Goal: Check status

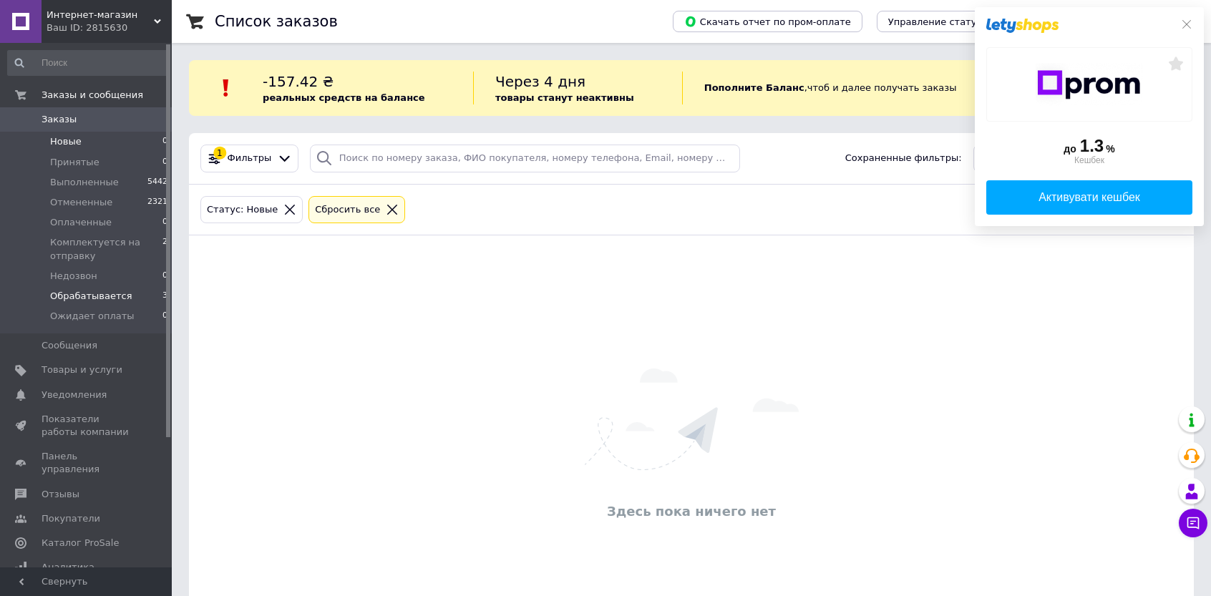
click at [98, 294] on span "Обрабатывается" at bounding box center [91, 296] width 82 height 13
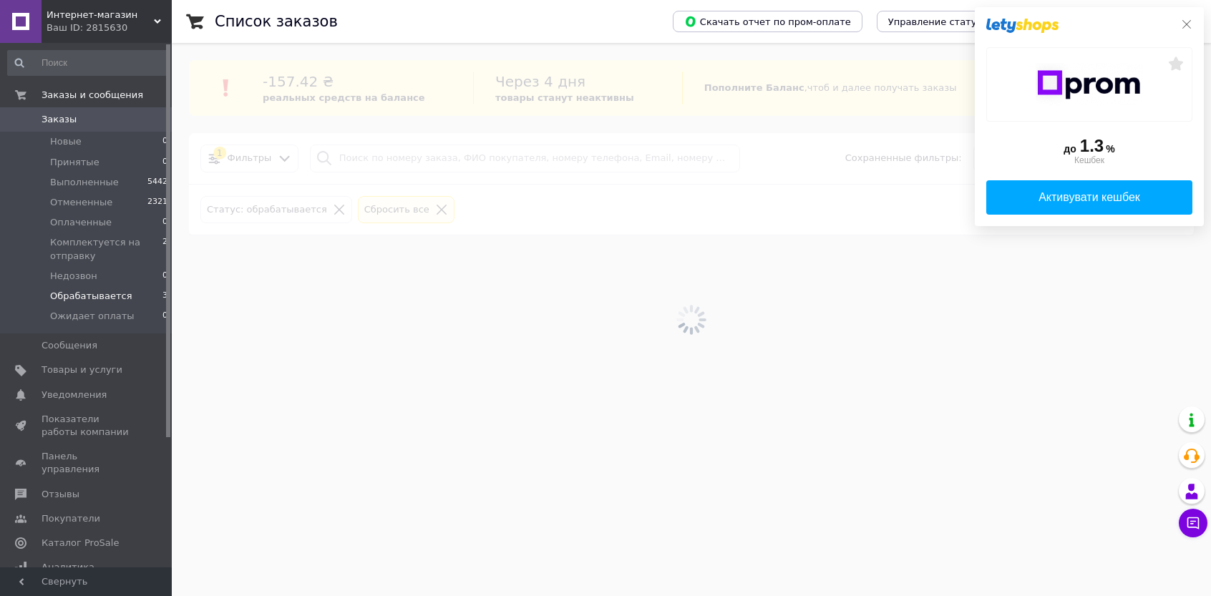
click at [1194, 26] on div "до 1.3 % Кешбек Активувати кешбек" at bounding box center [1089, 116] width 229 height 219
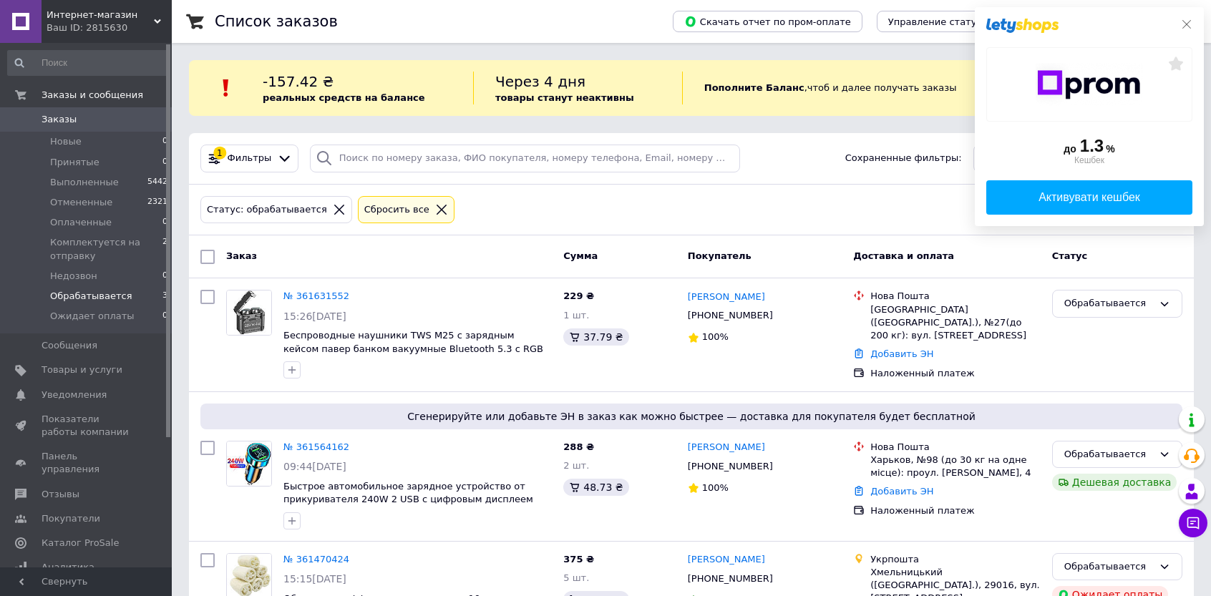
click at [1187, 22] on icon at bounding box center [1186, 24] width 11 height 11
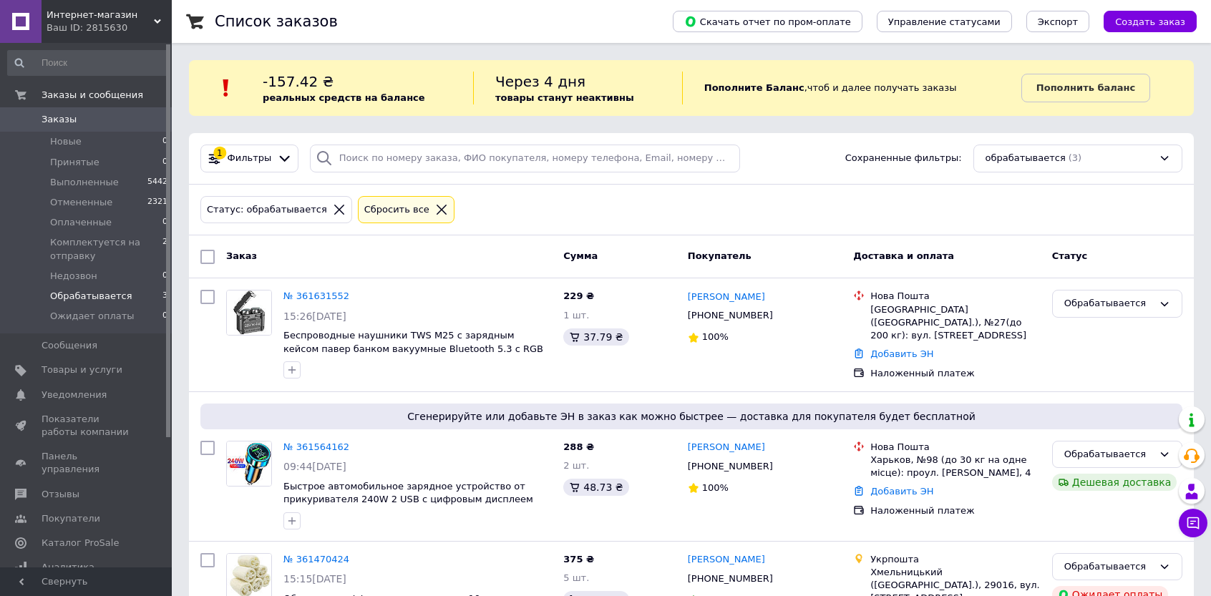
scroll to position [59, 0]
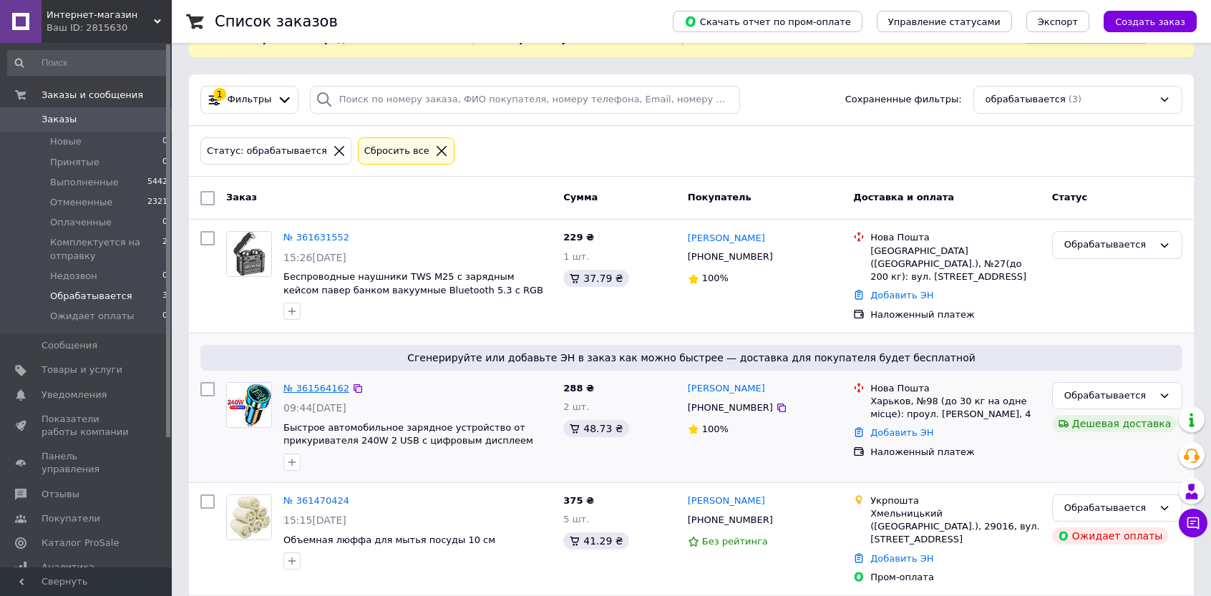
click at [314, 384] on link "№ 361564162" at bounding box center [317, 388] width 66 height 11
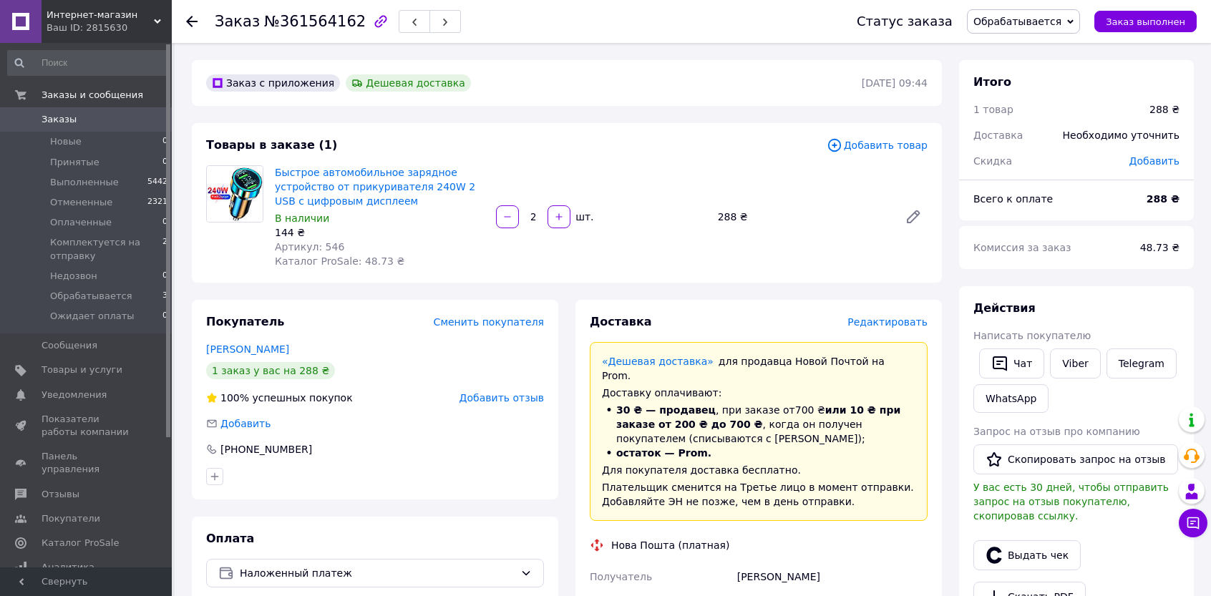
click at [182, 22] on div "Заказ №361564162 Статус заказа Обрабатывается Принят Выполнен Отменен Оплаченны…" at bounding box center [692, 21] width 1040 height 43
click at [185, 19] on div "Заказ №361564162 Статус заказа Обрабатывается Принят Выполнен Отменен Оплаченны…" at bounding box center [692, 21] width 1040 height 43
click at [190, 19] on use at bounding box center [191, 21] width 11 height 11
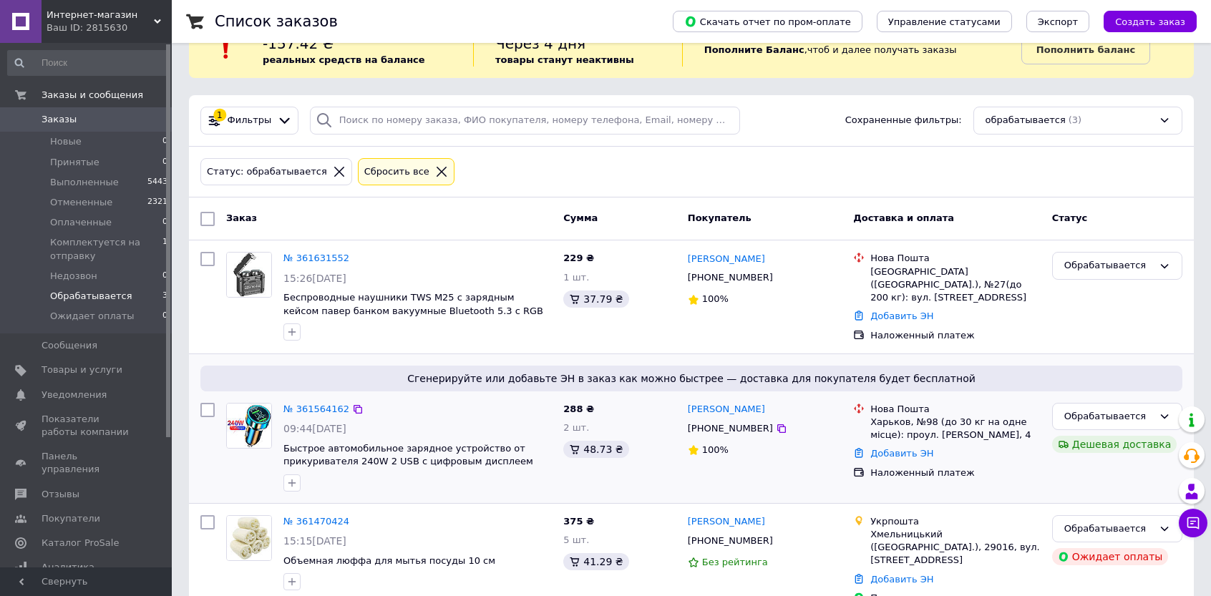
scroll to position [59, 0]
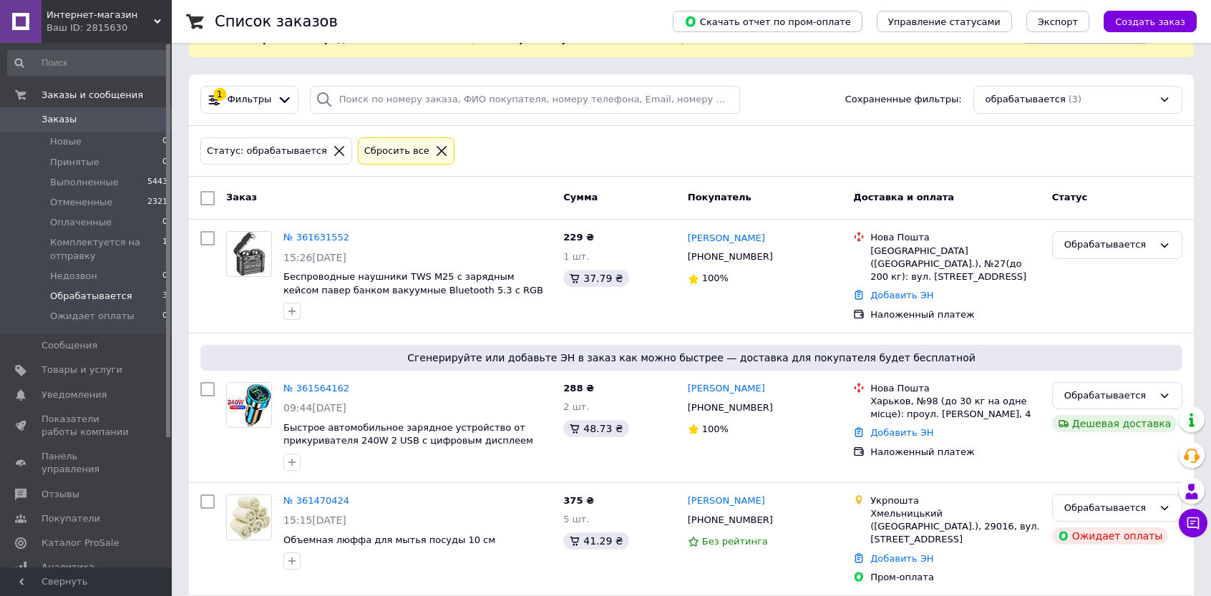
click at [102, 295] on span "Обрабатывается" at bounding box center [91, 296] width 82 height 13
